Goal: Navigation & Orientation: Find specific page/section

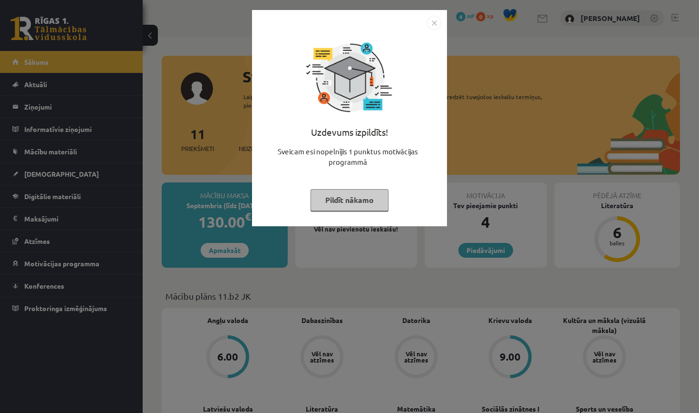
click at [331, 201] on button "Pildīt nākamo" at bounding box center [350, 200] width 78 height 22
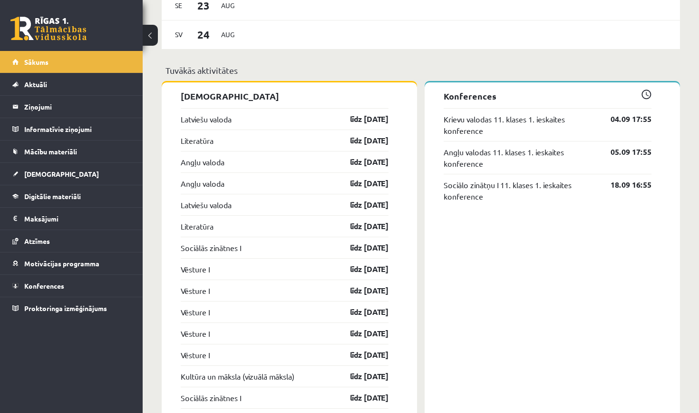
scroll to position [787, 0]
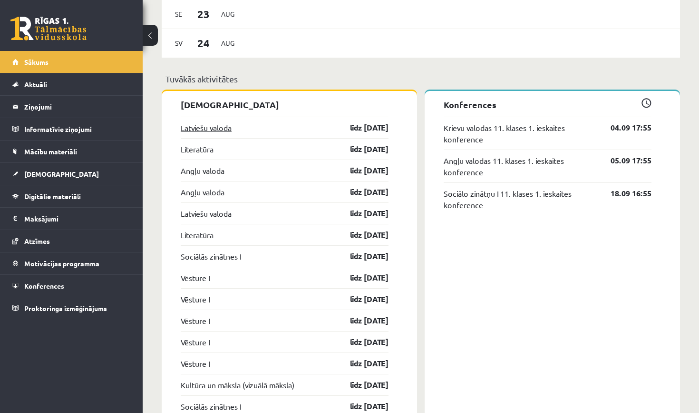
click at [214, 127] on link "Latviešu valoda" at bounding box center [206, 127] width 51 height 11
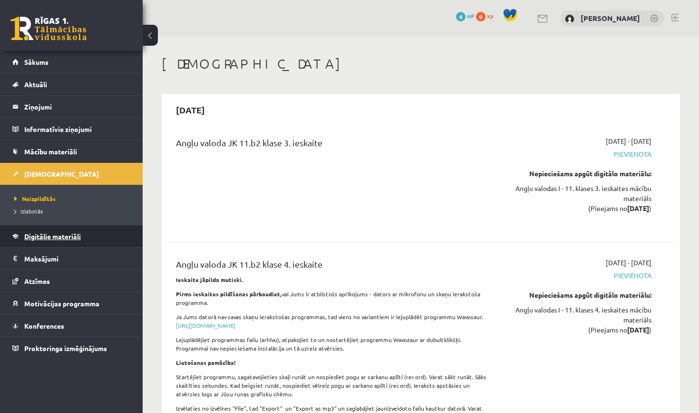
click at [91, 232] on link "Digitālie materiāli" at bounding box center [71, 236] width 118 height 22
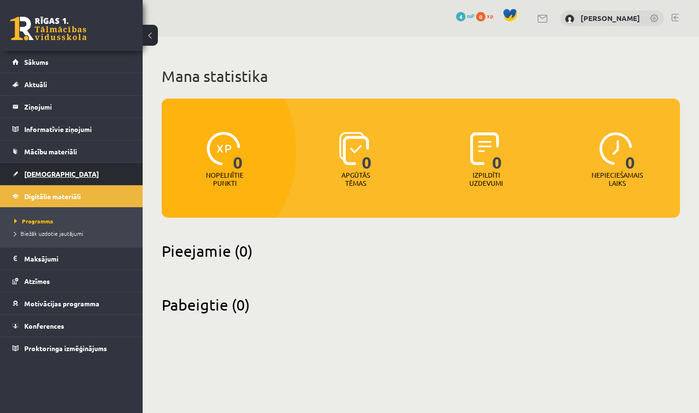
click at [48, 172] on span "[DEMOGRAPHIC_DATA]" at bounding box center [61, 173] width 75 height 9
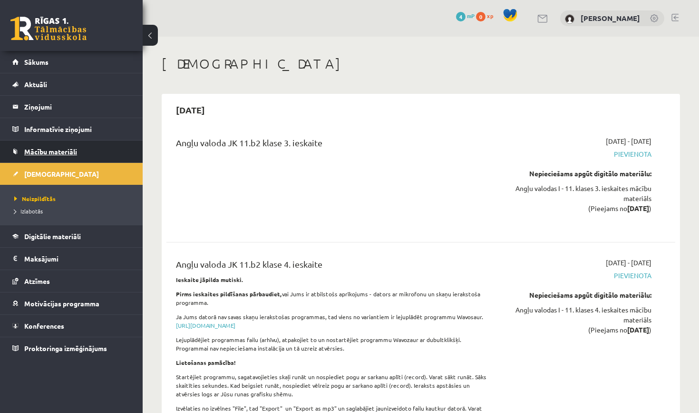
click at [53, 149] on span "Mācību materiāli" at bounding box center [50, 151] width 53 height 9
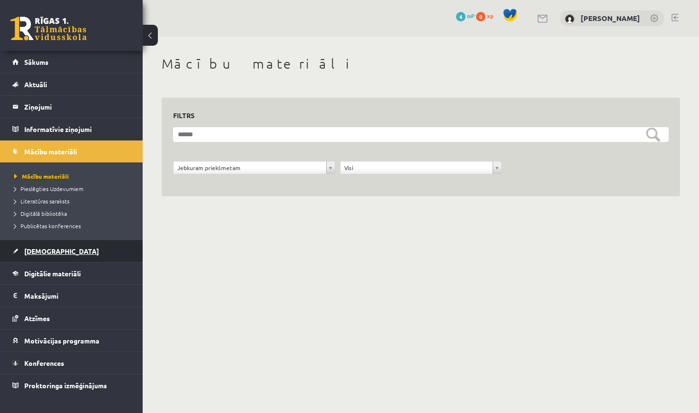
click at [48, 255] on link "[DEMOGRAPHIC_DATA]" at bounding box center [71, 251] width 118 height 22
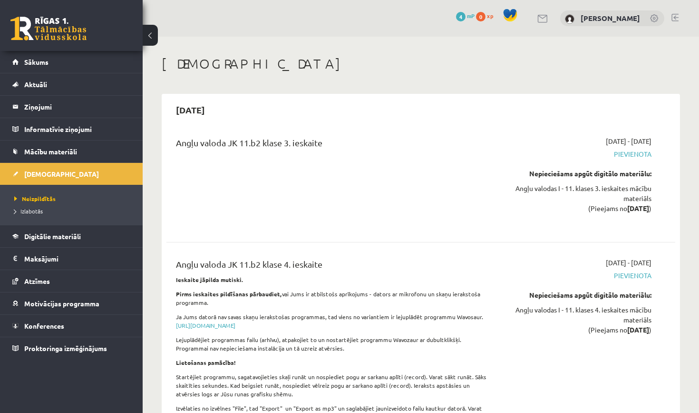
click at [155, 33] on button at bounding box center [150, 35] width 15 height 21
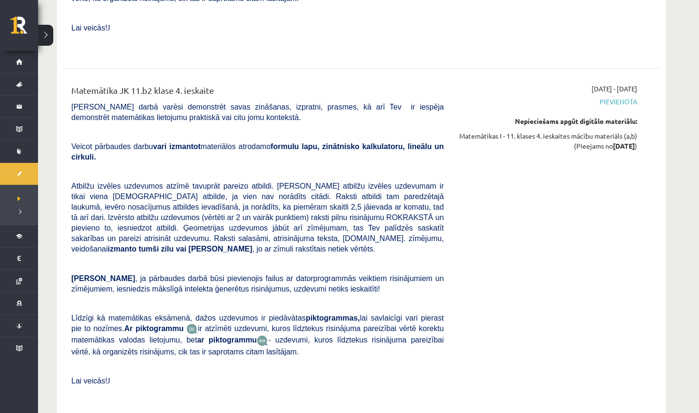
scroll to position [6243, 0]
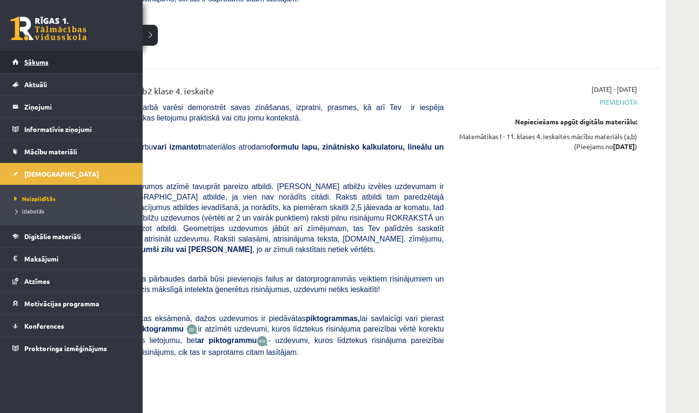
click at [45, 58] on link "Sākums" at bounding box center [71, 62] width 118 height 22
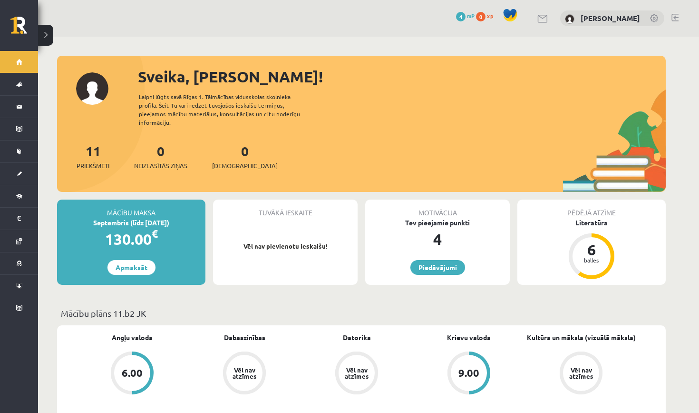
click at [349, 280] on div "Mācību maksa Septembris (līdz 15.09.25) 130.00 € Apmaksāt Tuvākā ieskaite Vēl n…" at bounding box center [361, 245] width 609 height 93
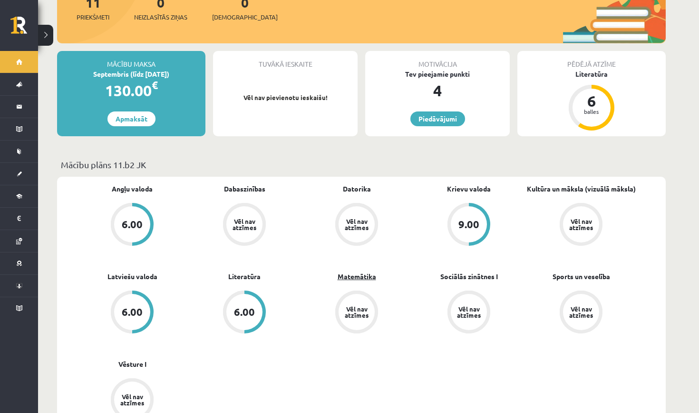
scroll to position [150, 0]
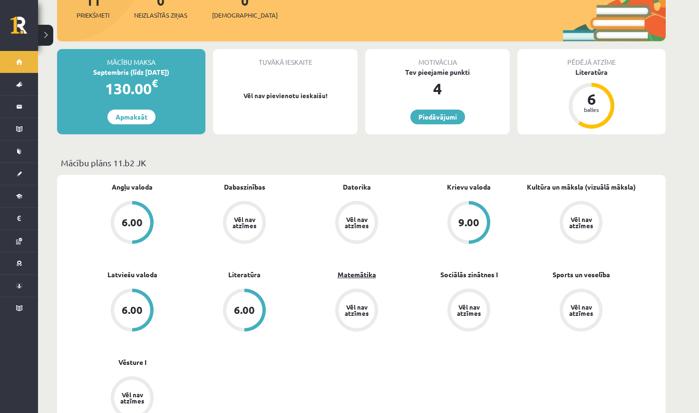
click at [341, 269] on link "Matemātika" at bounding box center [357, 274] width 39 height 10
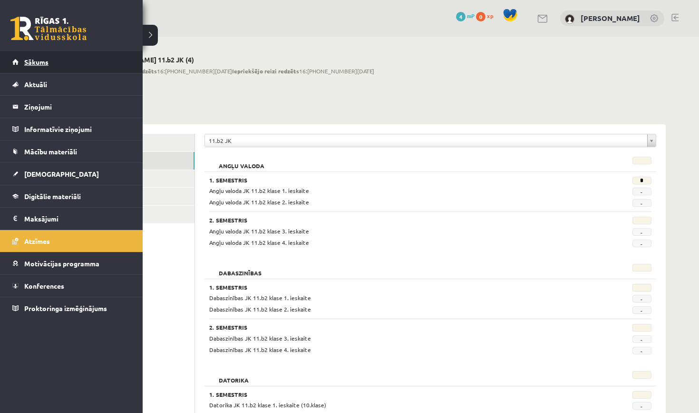
click at [57, 59] on link "Sākums" at bounding box center [71, 62] width 118 height 22
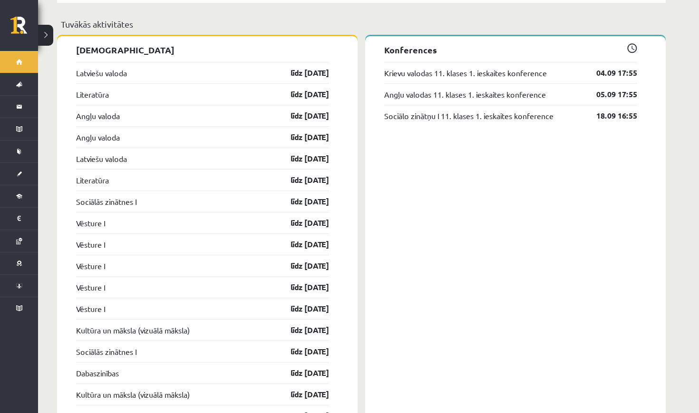
scroll to position [846, 0]
